Goal: Task Accomplishment & Management: Complete application form

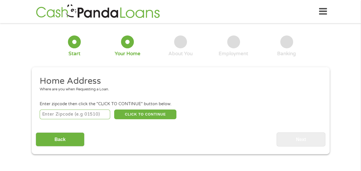
click at [86, 114] on input "number" at bounding box center [75, 114] width 70 height 10
type input "28262"
select select "[US_STATE]"
click at [148, 115] on button "CLICK TO CONTINUE" at bounding box center [145, 114] width 62 height 10
type input "28262"
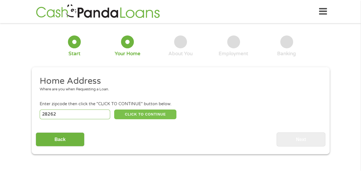
type input "Charlotte"
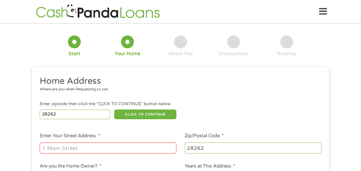
click at [104, 149] on input "Enter Your Street Address *" at bounding box center [108, 147] width 137 height 11
type input "1643 Waterstone Ln"
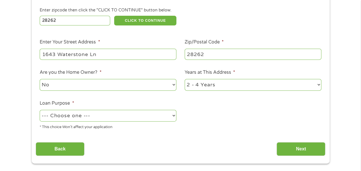
scroll to position [95, 0]
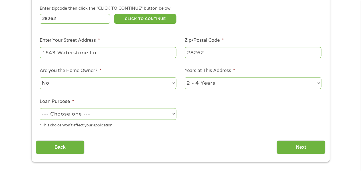
click at [172, 85] on select "No Yes" at bounding box center [108, 83] width 137 height 12
select select "yes"
click at [40, 77] on select "No Yes" at bounding box center [108, 83] width 137 height 12
click at [319, 84] on select "1 Year or less 1 - 2 Years 2 - 4 Years Over 4 Years" at bounding box center [253, 83] width 137 height 12
select select "60months"
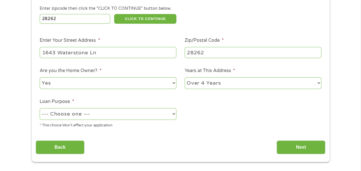
click at [185, 77] on select "1 Year or less 1 - 2 Years 2 - 4 Years Over 4 Years" at bounding box center [253, 83] width 137 height 12
click at [173, 112] on select "--- Choose one --- Pay Bills Debt Consolidation Home Improvement Major Purchase…" at bounding box center [108, 114] width 137 height 12
select select "shorttermcash"
click at [40, 108] on select "--- Choose one --- Pay Bills Debt Consolidation Home Improvement Major Purchase…" at bounding box center [108, 114] width 137 height 12
click at [299, 144] on input "Next" at bounding box center [300, 147] width 49 height 14
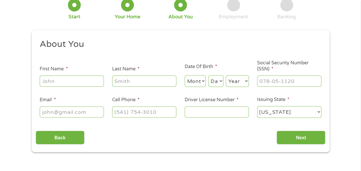
scroll to position [39, 0]
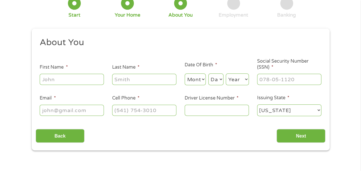
click at [71, 81] on input "First Name *" at bounding box center [72, 79] width 64 height 11
type input "[PERSON_NAME]"
type input "[PERSON_NAME][EMAIL_ADDRESS][DOMAIN_NAME]"
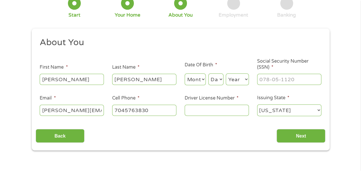
type input "[PHONE_NUMBER]"
click at [202, 78] on select "Month 1 2 3 4 5 6 7 8 9 10 11 12" at bounding box center [195, 79] width 21 height 12
select select "6"
click at [185, 74] on select "Month 1 2 3 4 5 6 7 8 9 10 11 12" at bounding box center [195, 79] width 21 height 12
click at [219, 79] on select "Day 1 2 3 4 5 6 7 8 9 10 11 12 13 14 15 16 17 18 19 20 21 22 23 24 25 26 27 28 …" at bounding box center [215, 79] width 15 height 12
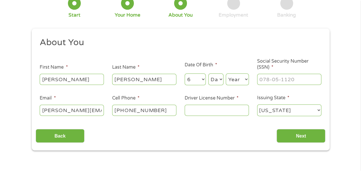
select select "14"
click at [208, 74] on select "Day 1 2 3 4 5 6 7 8 9 10 11 12 13 14 15 16 17 18 19 20 21 22 23 24 25 26 27 28 …" at bounding box center [215, 79] width 15 height 12
click at [247, 79] on select "Year [DATE] 2006 2005 2004 2003 2002 2001 2000 1999 1998 1997 1996 1995 1994 19…" at bounding box center [237, 79] width 23 height 12
select select "1964"
click at [226, 74] on select "Year [DATE] 2006 2005 2004 2003 2002 2001 2000 1999 1998 1997 1996 1995 1994 19…" at bounding box center [237, 79] width 23 height 12
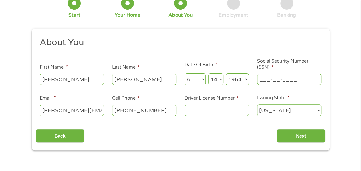
click at [274, 81] on input "___-__-____" at bounding box center [289, 79] width 64 height 11
type input "250-39-0991"
click at [200, 110] on input "Driver License Number *" at bounding box center [217, 109] width 64 height 11
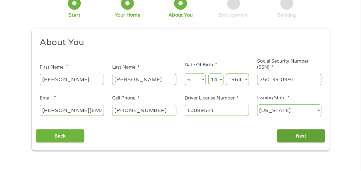
type input "10089571"
click at [302, 135] on input "Next" at bounding box center [300, 136] width 49 height 14
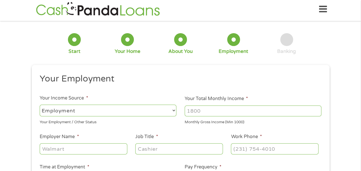
scroll to position [0, 0]
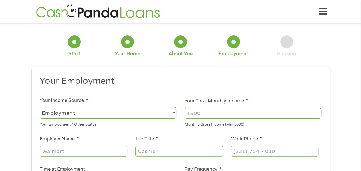
click at [160, 112] on select "--- Choose one --- Employment [DEMOGRAPHIC_DATA] Benefits" at bounding box center [108, 113] width 137 height 12
click at [40, 107] on select "--- Choose one --- Employment [DEMOGRAPHIC_DATA] Benefits" at bounding box center [108, 113] width 137 height 12
click at [207, 114] on input "Your Total Monthly Income *" at bounding box center [253, 113] width 137 height 11
type input "6000"
click at [112, 151] on input "Employer Name *" at bounding box center [83, 150] width 87 height 11
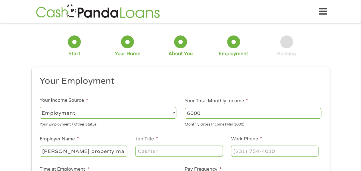
type input "[PERSON_NAME] property management"
type input "manager"
type input "[PHONE_NUMBER]"
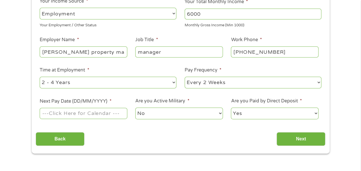
scroll to position [100, 0]
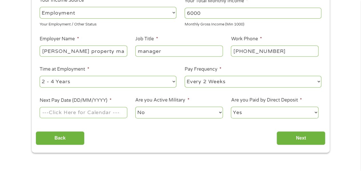
click at [173, 82] on select "--- Choose one --- 1 Year or less 1 - 2 Years 2 - 4 Years Over 4 Years" at bounding box center [108, 82] width 137 height 12
select select "60months"
click at [40, 76] on select "--- Choose one --- 1 Year or less 1 - 2 Years 2 - 4 Years Over 4 Years" at bounding box center [108, 82] width 137 height 12
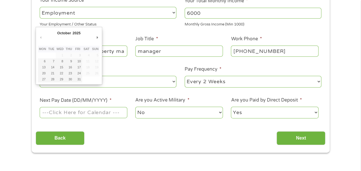
click at [118, 112] on input "Next Pay Date (DD/MM/YYYY) *" at bounding box center [83, 112] width 87 height 11
type input "[DATE]"
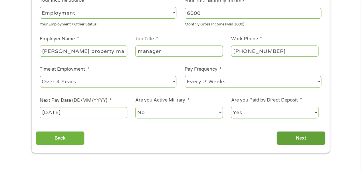
click at [300, 139] on input "Next" at bounding box center [300, 138] width 49 height 14
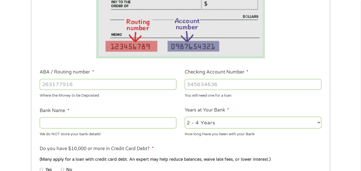
scroll to position [117, 0]
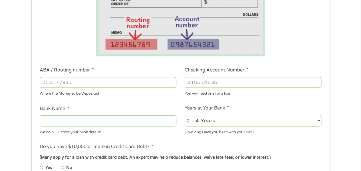
click at [98, 79] on input "ABA / Routing number *" at bounding box center [108, 82] width 137 height 11
type input "053000219"
type input "[PERSON_NAME] FARGO BANK"
type input "053000219"
click at [207, 84] on input "Checking Account Number *" at bounding box center [253, 82] width 137 height 11
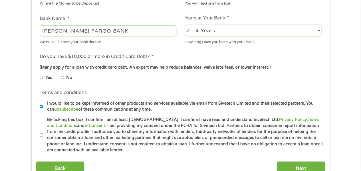
scroll to position [208, 0]
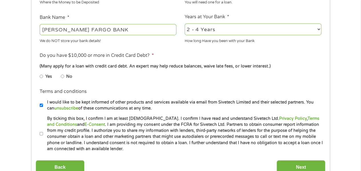
type input "3000231354247"
click at [62, 75] on input "No" at bounding box center [62, 76] width 3 height 9
radio input "true"
click at [41, 108] on input "I would like to be kept informed of other products and services available via e…" at bounding box center [41, 104] width 3 height 9
checkbox input "false"
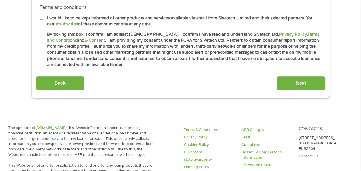
scroll to position [294, 0]
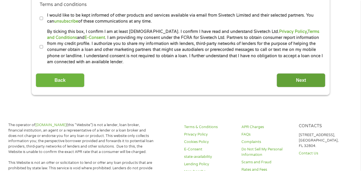
click at [302, 80] on input "Next" at bounding box center [300, 80] width 49 height 14
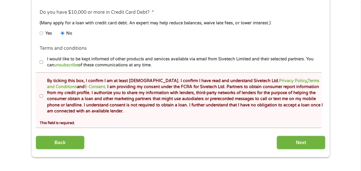
scroll to position [275, 0]
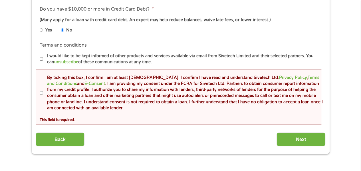
click at [42, 94] on input "By ticking this box, I confirm I am at least [DEMOGRAPHIC_DATA]. I confirm I ha…" at bounding box center [41, 92] width 3 height 9
checkbox input "true"
click at [299, 139] on input "Next" at bounding box center [300, 139] width 49 height 14
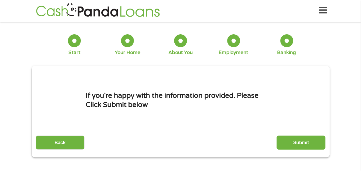
scroll to position [0, 0]
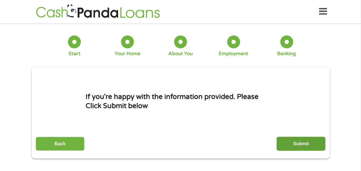
click at [303, 143] on input "Submit" at bounding box center [300, 143] width 49 height 14
